Goal: Transaction & Acquisition: Download file/media

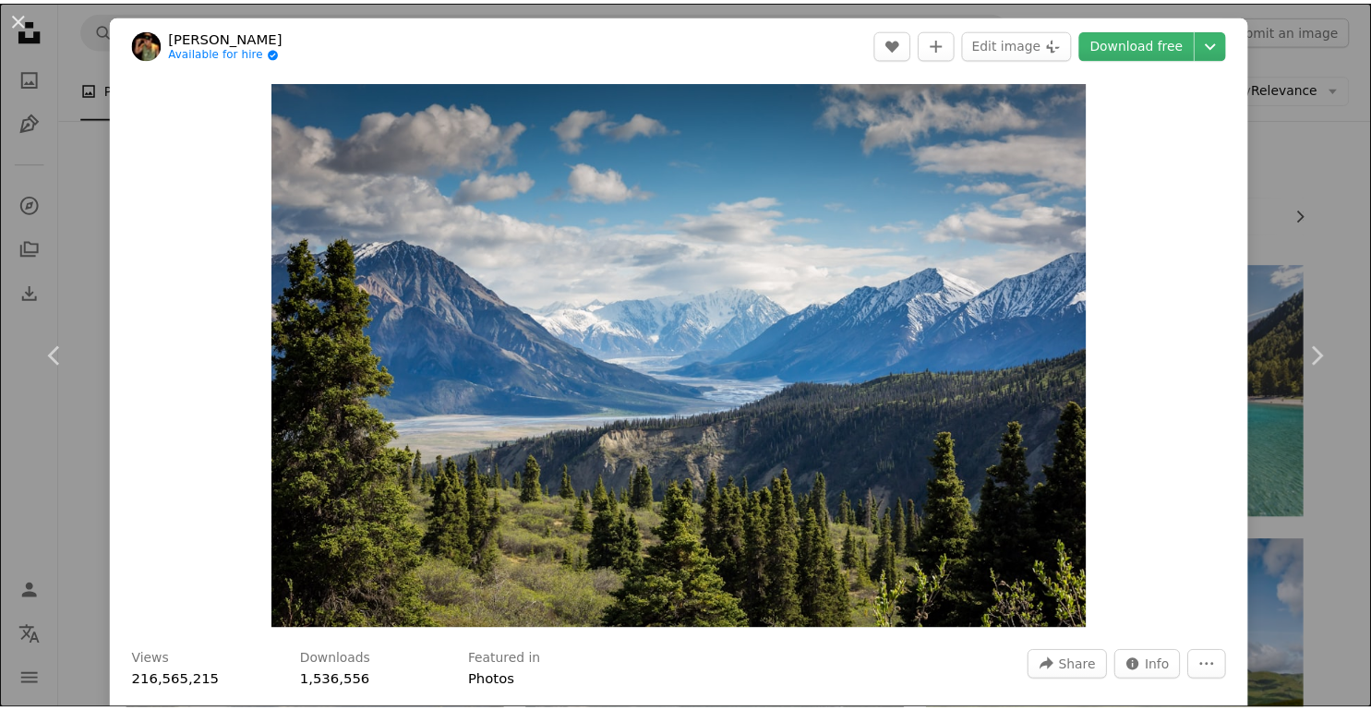
scroll to position [316, 0]
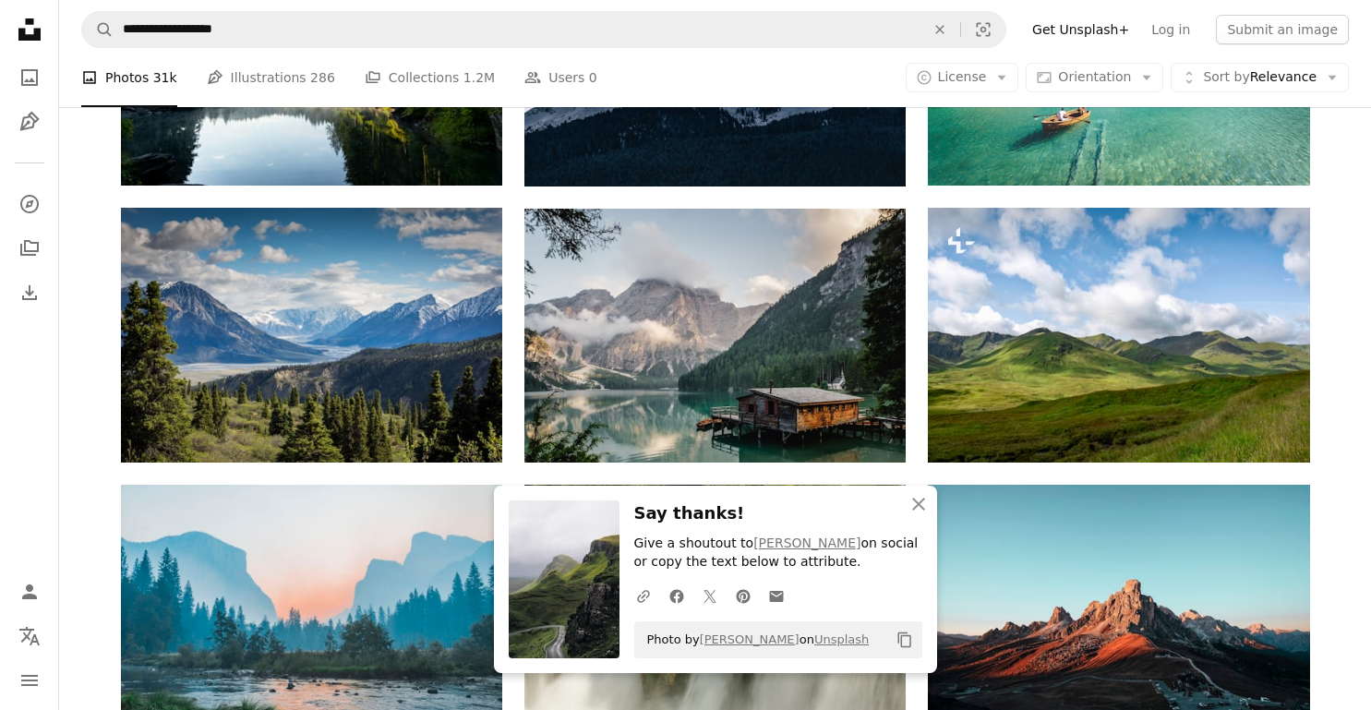
scroll to position [333, 0]
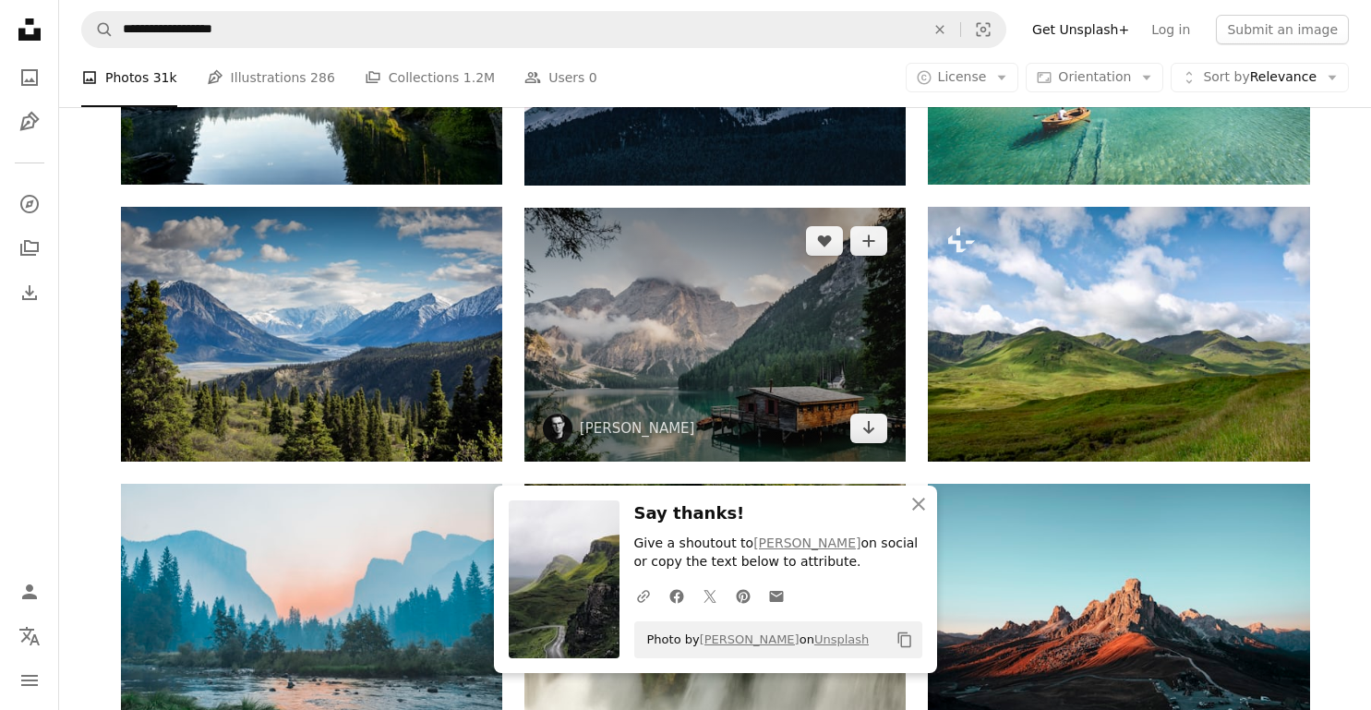
click at [689, 304] on img at bounding box center [714, 335] width 381 height 254
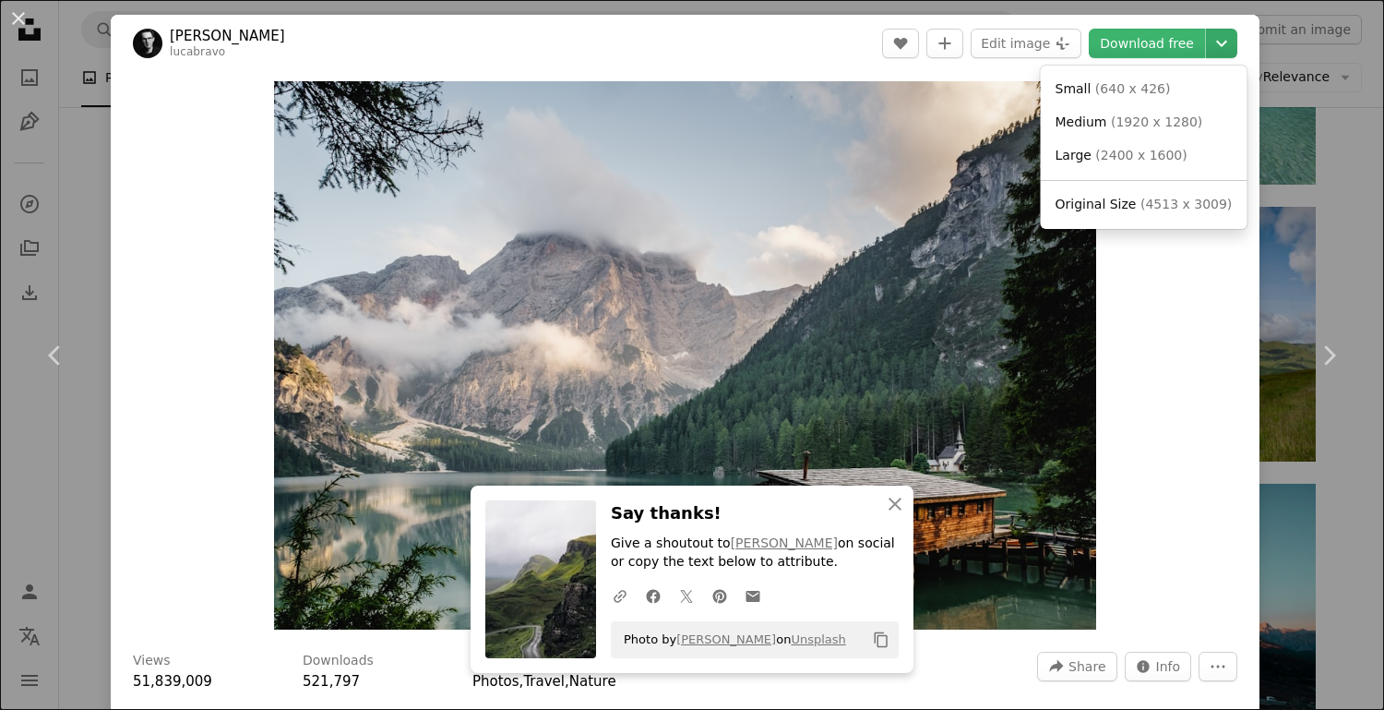
click at [1207, 44] on icon "Chevron down" at bounding box center [1222, 43] width 30 height 22
click at [1146, 204] on span "( 4513 x 3009 )" at bounding box center [1186, 204] width 91 height 15
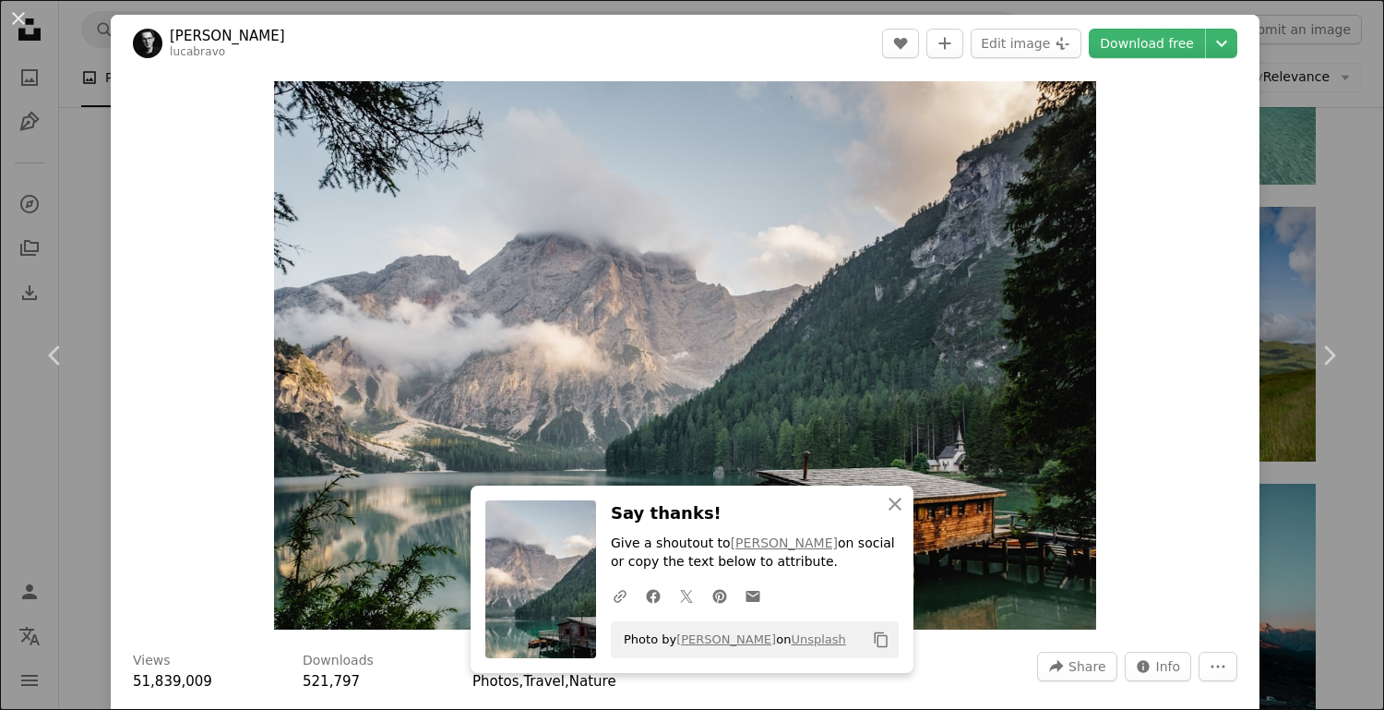
drag, startPoint x: 1174, startPoint y: 255, endPoint x: 1194, endPoint y: 127, distance: 129.0
click at [1174, 255] on div "Zoom in" at bounding box center [685, 355] width 1149 height 567
click at [1216, 61] on header "[PERSON_NAME] lucabravo A heart A plus sign Edit image Plus sign for Unsplash+ …" at bounding box center [685, 43] width 1149 height 57
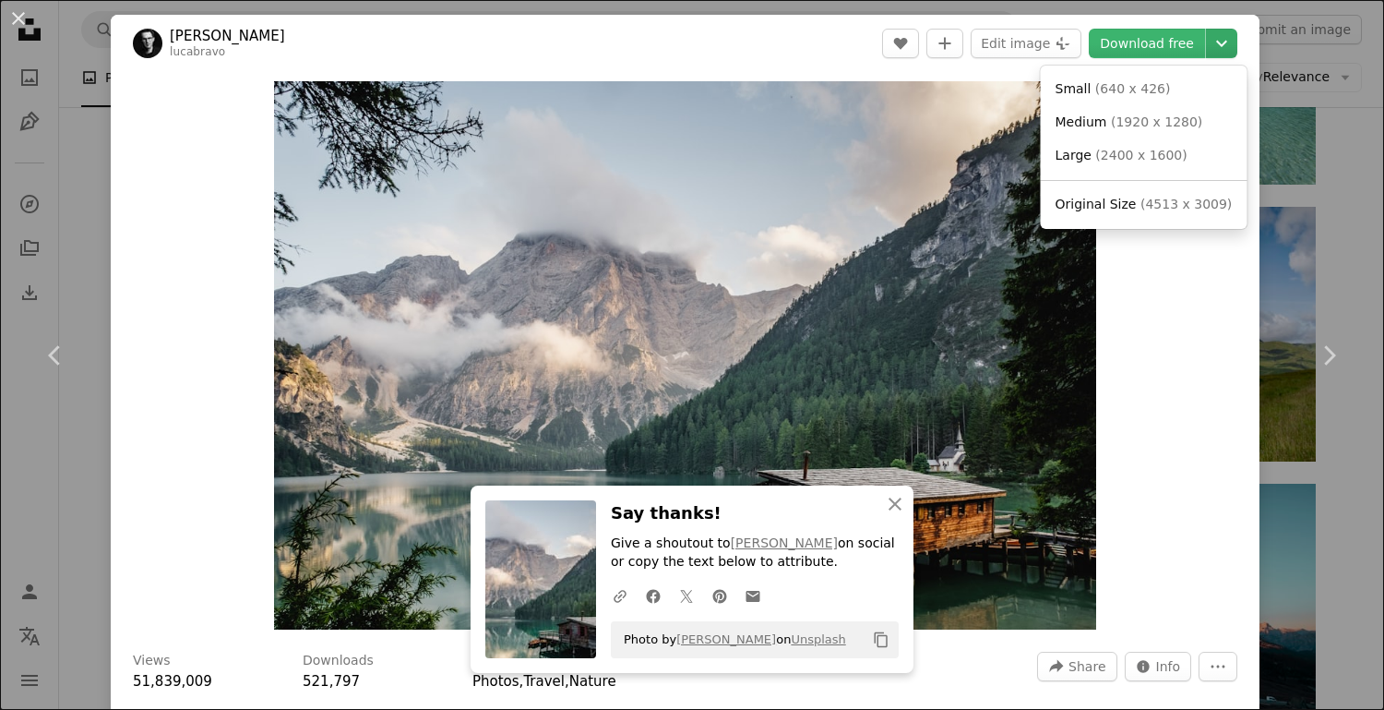
click at [1216, 55] on button "Chevron down" at bounding box center [1221, 44] width 31 height 30
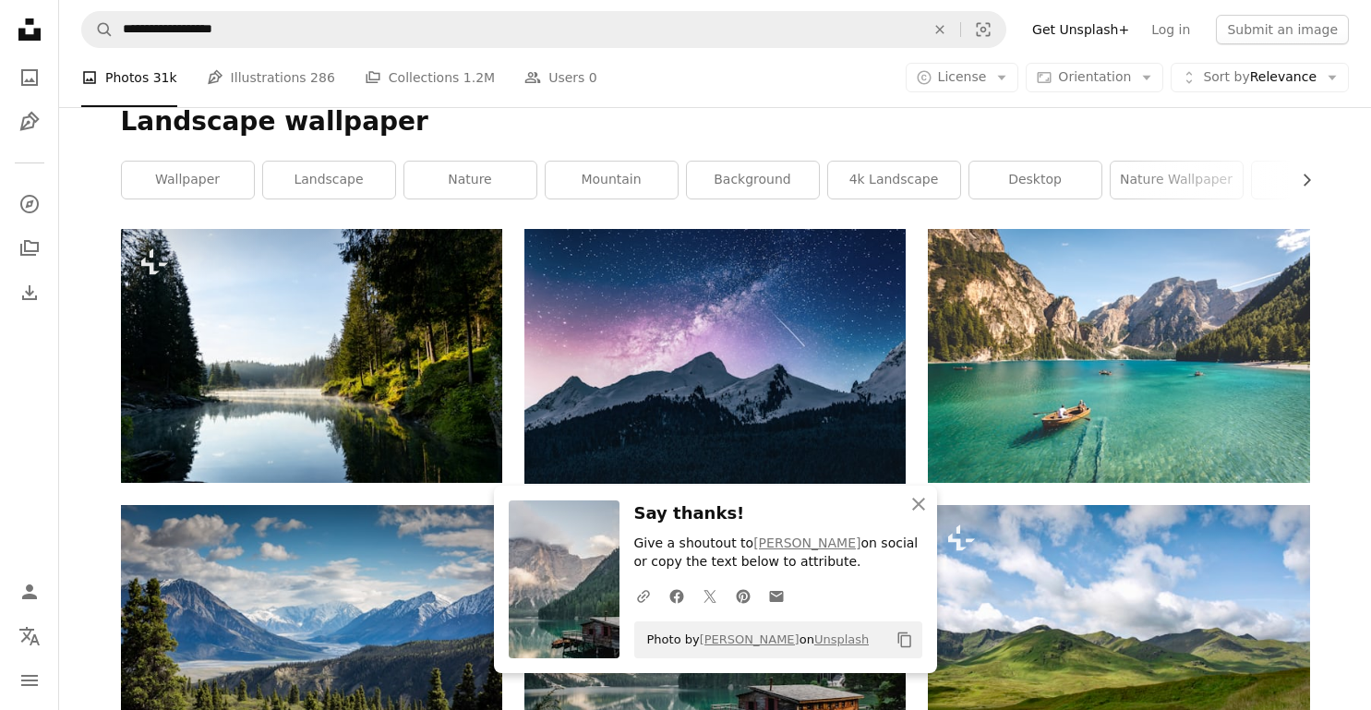
scroll to position [37, 0]
